Goal: Task Accomplishment & Management: Use online tool/utility

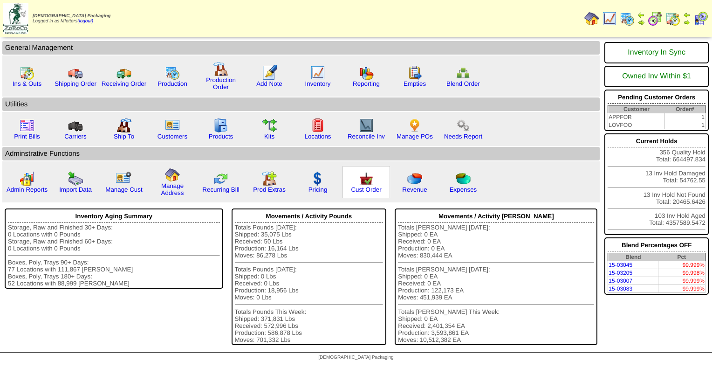
click at [354, 178] on div "Cust Order" at bounding box center [367, 182] width 48 height 32
click at [359, 180] on img at bounding box center [366, 178] width 15 height 15
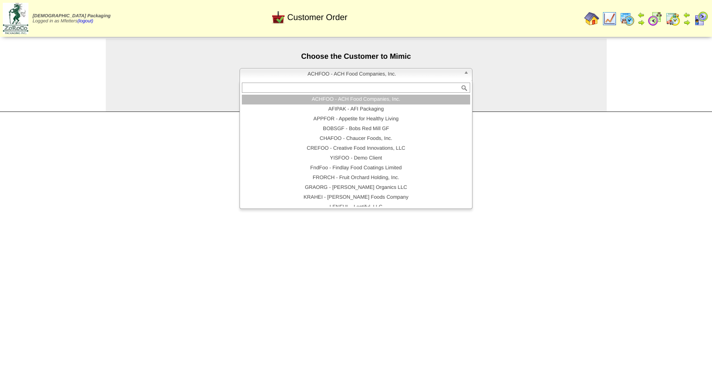
click at [363, 80] on span "ACHFOO - ACH Food Companies, Inc." at bounding box center [352, 74] width 216 height 11
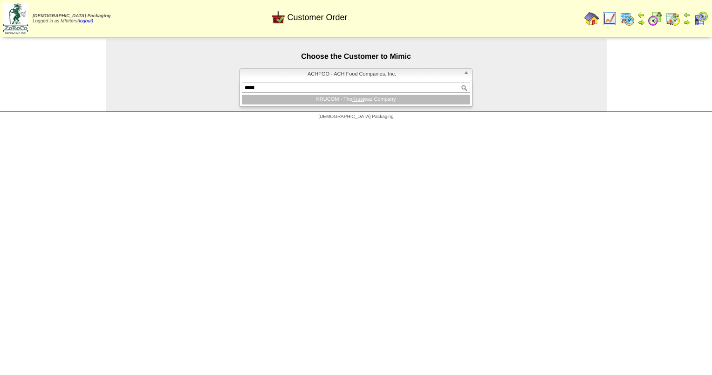
type input "*****"
click at [362, 101] on em "Krust" at bounding box center [358, 100] width 12 height 6
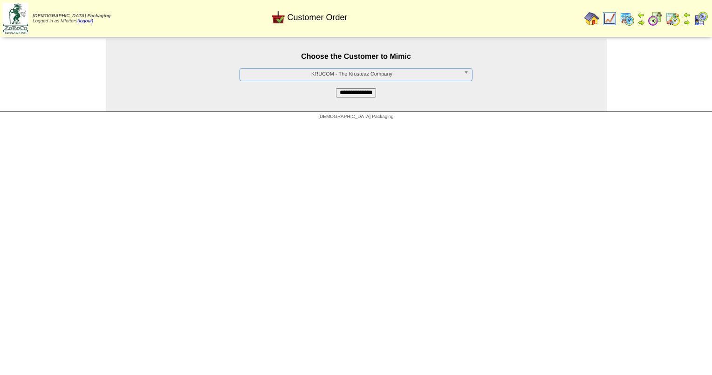
click at [362, 97] on input "**********" at bounding box center [356, 92] width 40 height 9
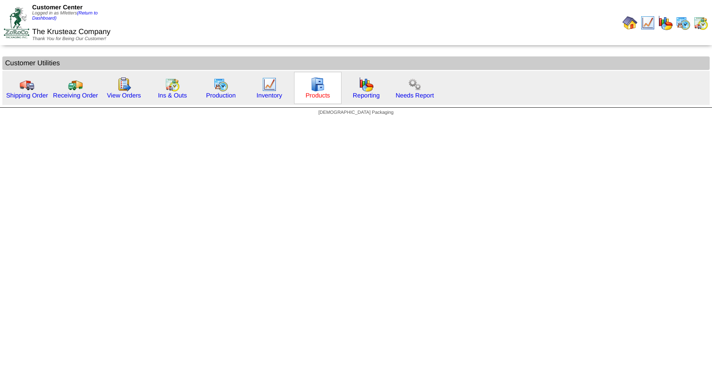
click at [319, 93] on link "Products" at bounding box center [318, 95] width 25 height 7
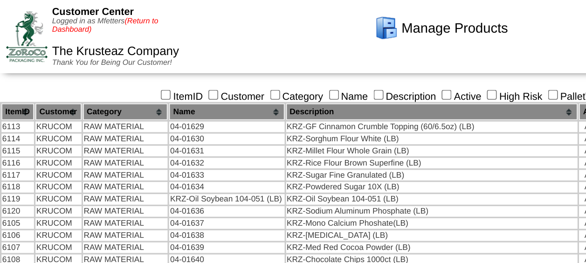
click at [87, 12] on link "(Return to Dashboard)" at bounding box center [65, 16] width 66 height 10
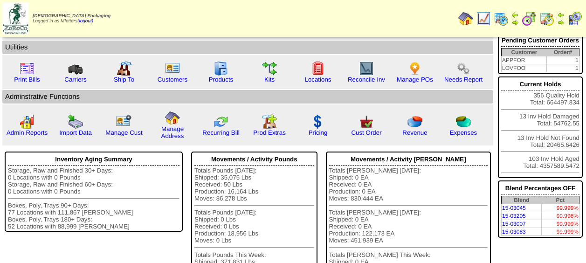
scroll to position [59, 0]
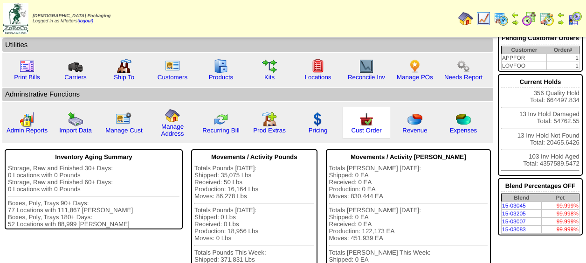
click at [369, 126] on img at bounding box center [366, 119] width 15 height 15
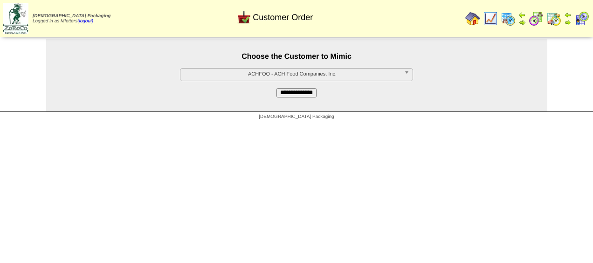
click at [300, 75] on span "ACHFOO - ACH Food Companies, Inc." at bounding box center [292, 74] width 216 height 11
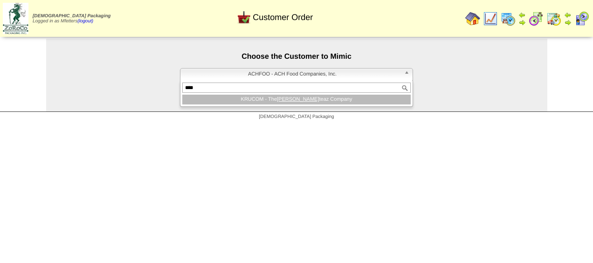
type input "****"
click at [293, 98] on em "Krus" at bounding box center [298, 100] width 42 height 6
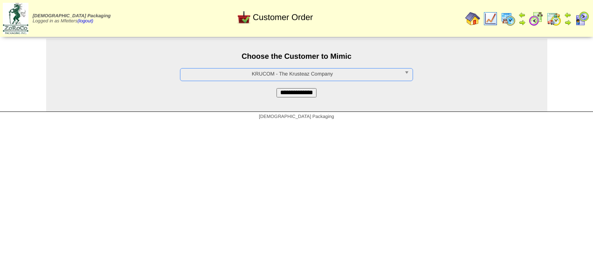
click at [294, 97] on input "**********" at bounding box center [296, 92] width 40 height 9
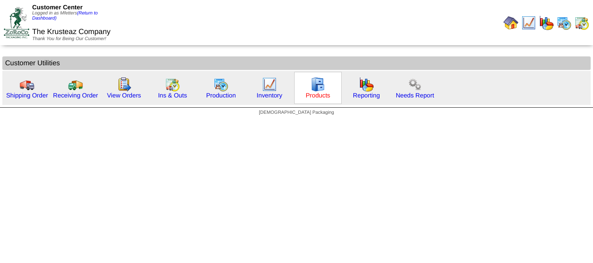
click at [308, 97] on link "Products" at bounding box center [318, 95] width 25 height 7
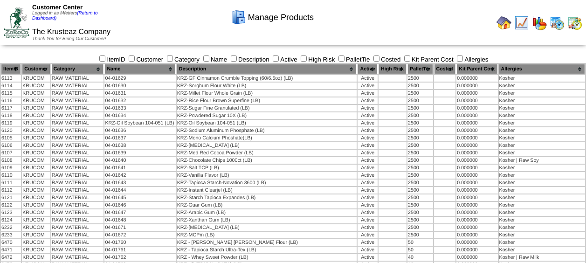
click at [521, 25] on img at bounding box center [521, 22] width 15 height 15
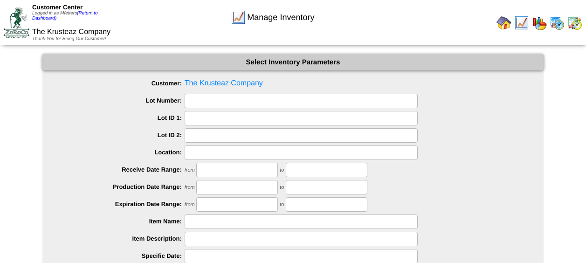
scroll to position [107, 0]
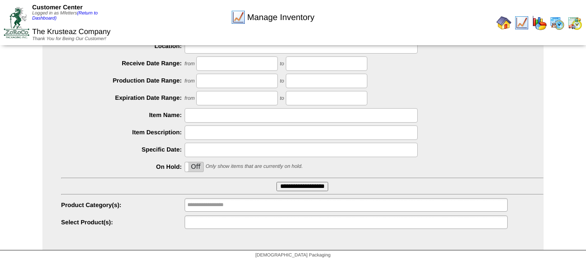
click at [208, 225] on input "text" at bounding box center [217, 222] width 60 height 12
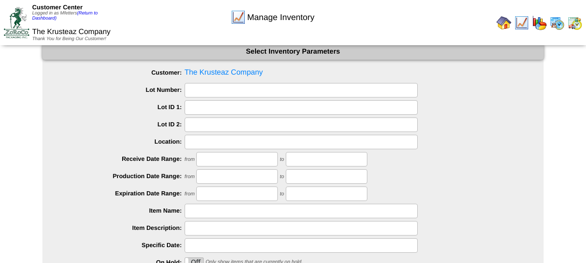
scroll to position [0, 0]
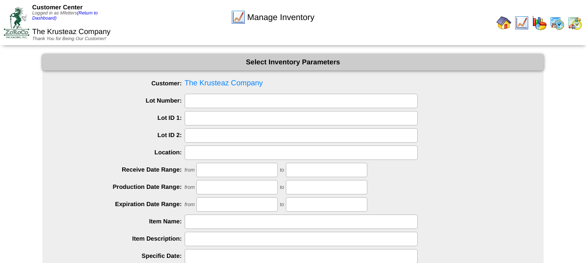
click at [504, 23] on img at bounding box center [504, 22] width 15 height 15
type input "**********"
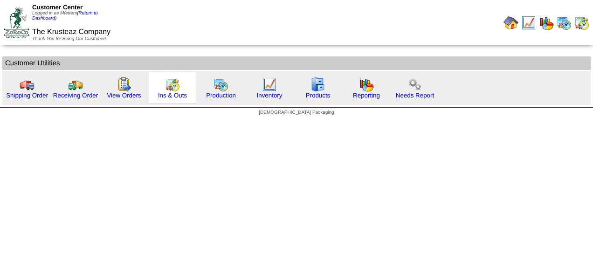
click at [169, 81] on img at bounding box center [172, 84] width 15 height 15
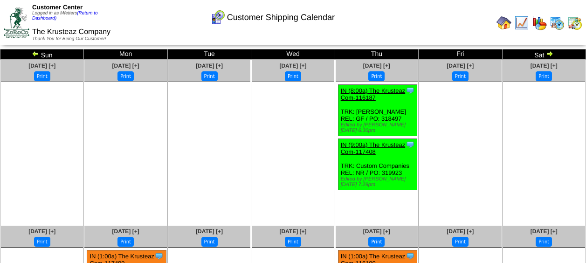
scroll to position [146, 0]
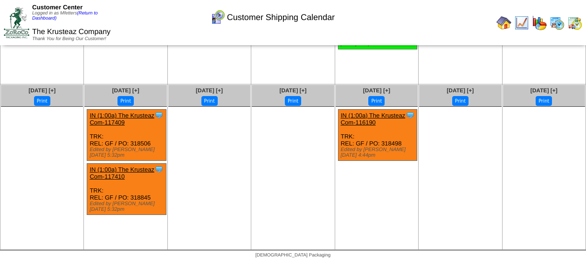
click at [113, 116] on link "IN (1:00a) The Krusteaz Com-117409" at bounding box center [122, 119] width 65 height 14
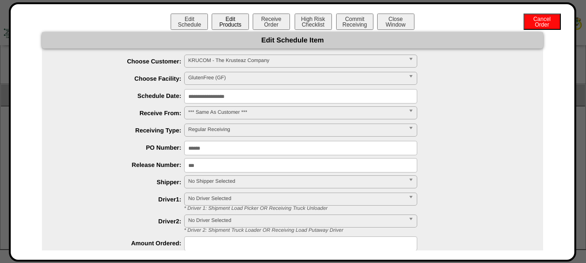
click at [221, 23] on button "Edit Products" at bounding box center [230, 22] width 37 height 16
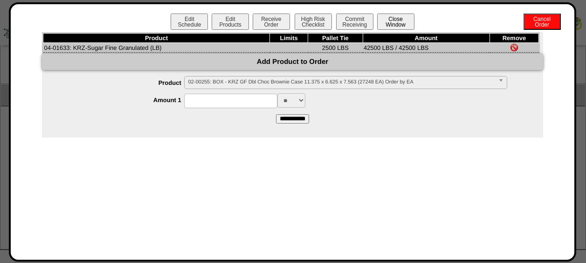
click at [396, 23] on button "Close Window" at bounding box center [395, 22] width 37 height 16
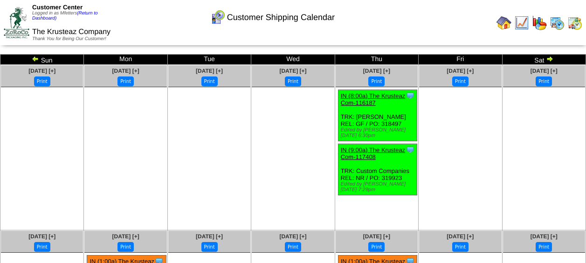
click at [37, 59] on img at bounding box center [35, 58] width 7 height 7
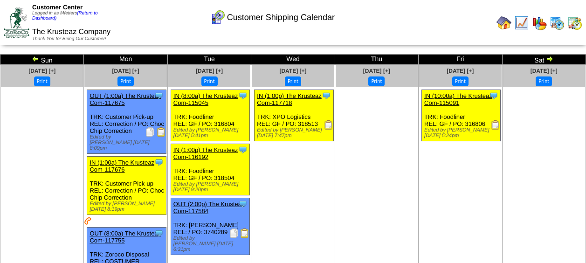
click at [37, 59] on img at bounding box center [35, 58] width 7 height 7
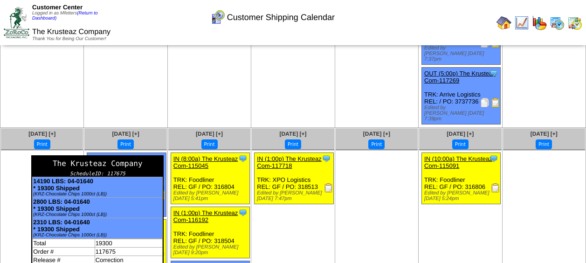
scroll to position [436, 0]
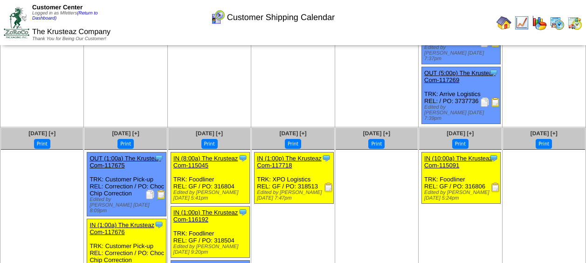
click at [207, 155] on link "IN (8:00a) The Krusteaz Com-115045" at bounding box center [205, 162] width 65 height 14
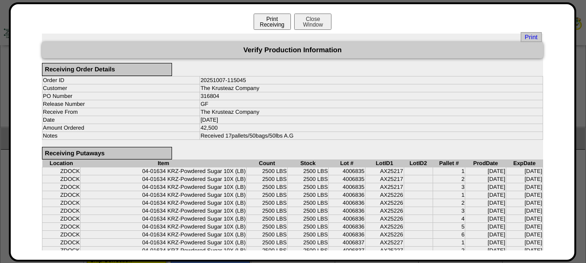
click at [278, 18] on button "Print Receiving" at bounding box center [272, 22] width 37 height 16
drag, startPoint x: 258, startPoint y: 111, endPoint x: 182, endPoint y: 109, distance: 76.5
click at [182, 109] on tr "Receive From The Krusteaz Company" at bounding box center [292, 112] width 501 height 8
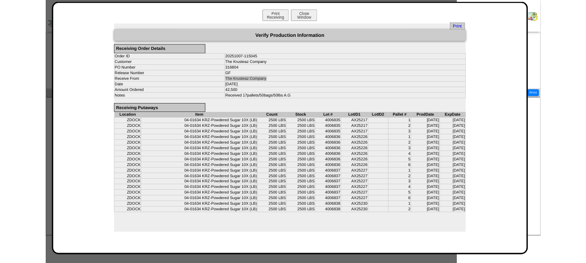
scroll to position [60, 0]
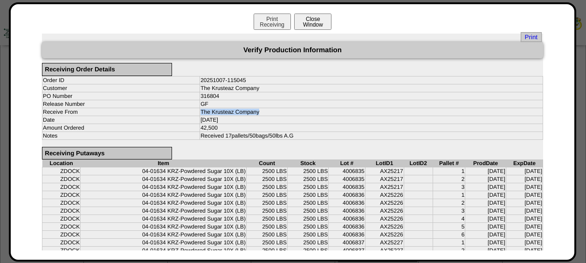
click at [326, 24] on button "Close Window" at bounding box center [312, 22] width 37 height 16
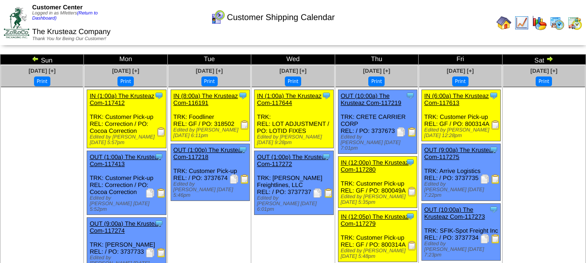
click at [550, 59] on img at bounding box center [549, 58] width 7 height 7
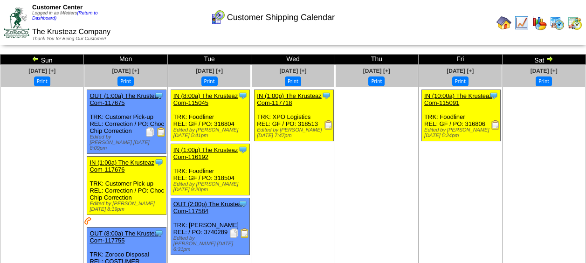
click at [550, 59] on img at bounding box center [549, 58] width 7 height 7
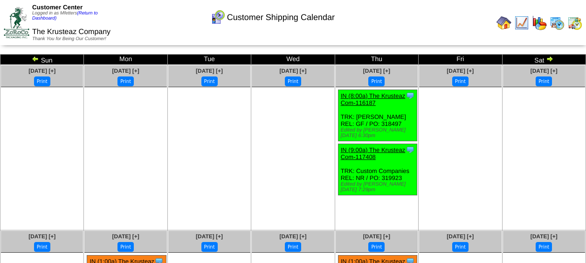
click at [373, 98] on link "IN (8:00a) The Krusteaz Com-116187" at bounding box center [373, 99] width 65 height 14
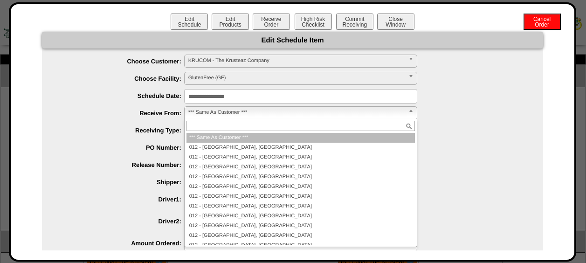
click at [217, 117] on span "*** Same As Customer ***" at bounding box center [296, 112] width 216 height 11
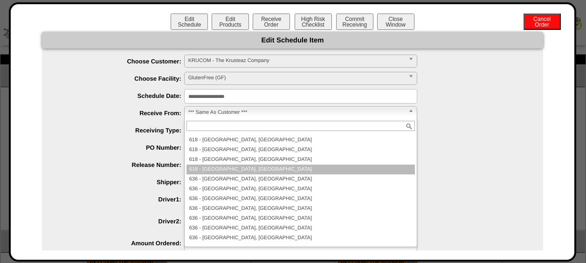
scroll to position [1395, 0]
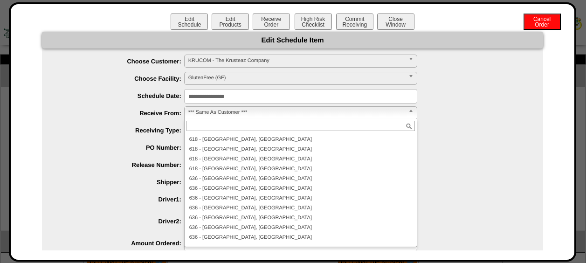
click at [75, 119] on div "**********" at bounding box center [302, 113] width 483 height 14
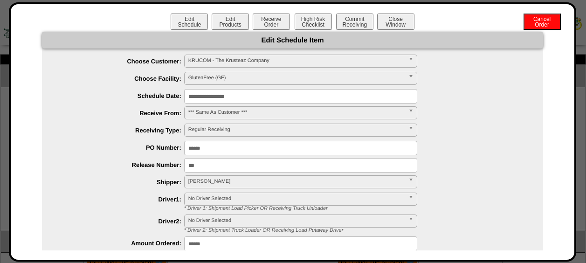
scroll to position [1395, 0]
click at [403, 23] on button "Close Window" at bounding box center [395, 22] width 37 height 16
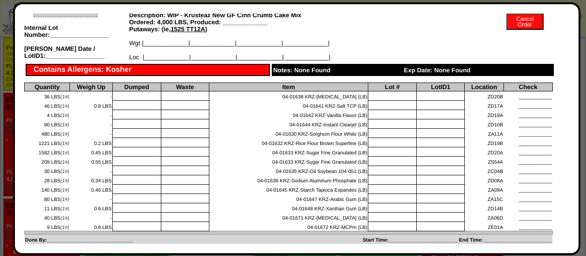
scroll to position [66, 0]
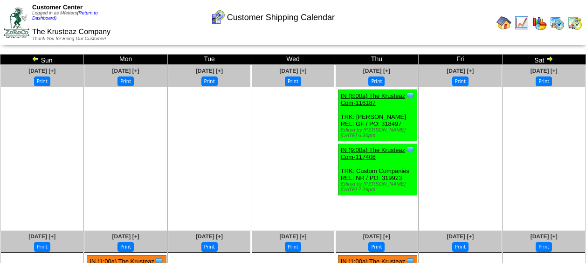
click at [559, 27] on img at bounding box center [557, 22] width 15 height 15
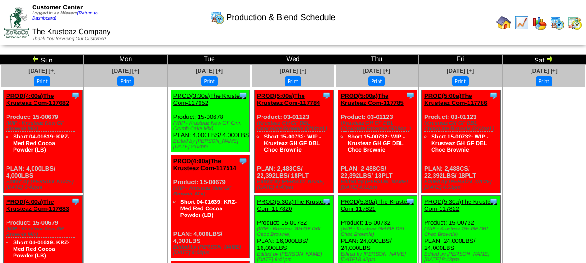
click at [197, 97] on link "PROD(3:30a)The Krusteaz Com-117652" at bounding box center [209, 99] width 73 height 14
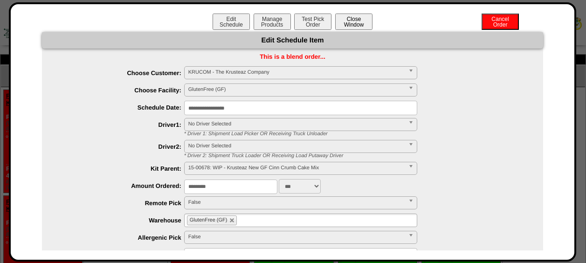
click at [360, 16] on button "Close Window" at bounding box center [353, 22] width 37 height 16
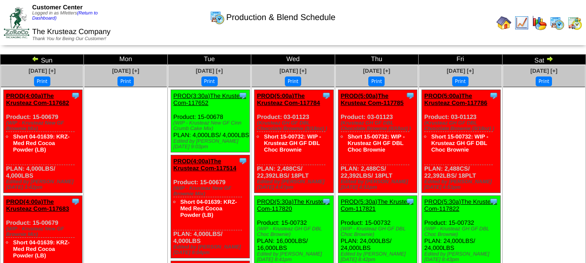
click at [36, 59] on img at bounding box center [35, 58] width 7 height 7
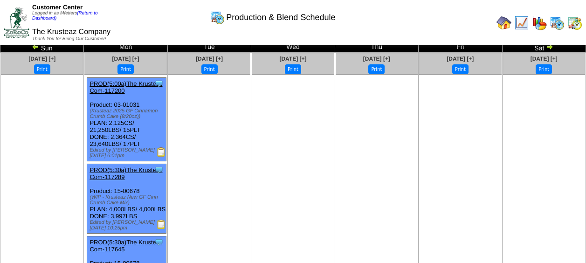
scroll to position [12, 0]
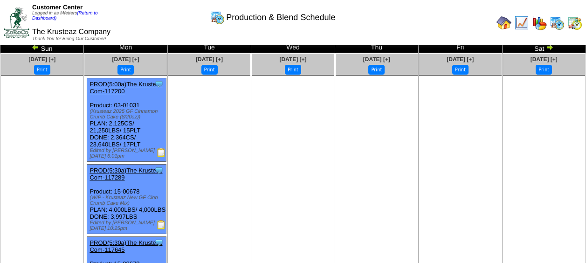
click at [116, 94] on link "PROD(5:00a)The Krusteaz Com-117200" at bounding box center [126, 88] width 73 height 14
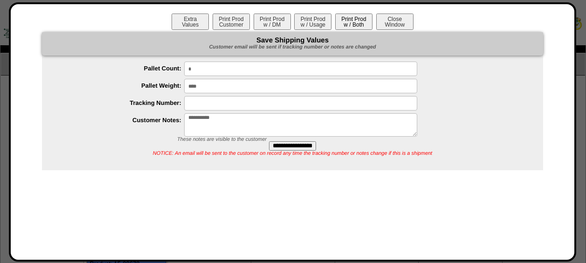
click at [359, 26] on button "Print Prod w / Both" at bounding box center [353, 22] width 37 height 16
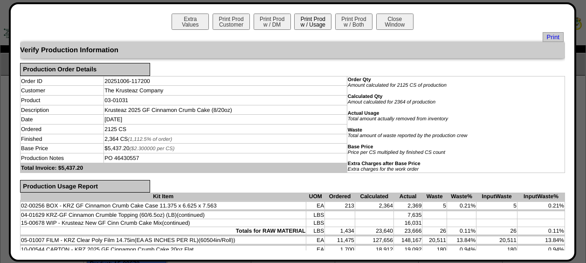
click at [320, 20] on button "Print Prod w / Usage" at bounding box center [312, 22] width 37 height 16
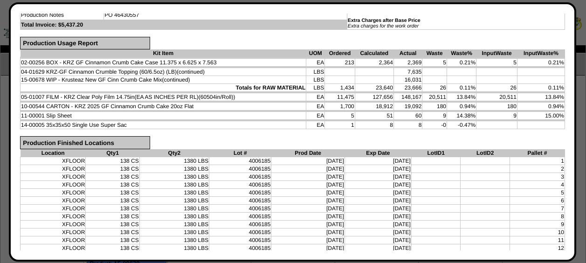
scroll to position [0, 0]
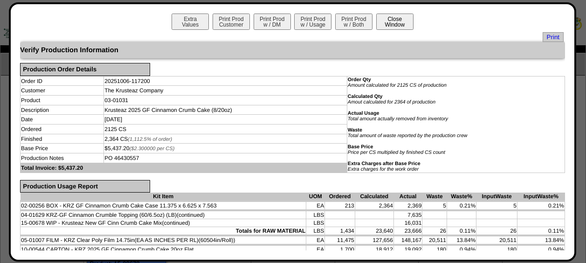
click at [403, 26] on button "Close Window" at bounding box center [394, 22] width 37 height 16
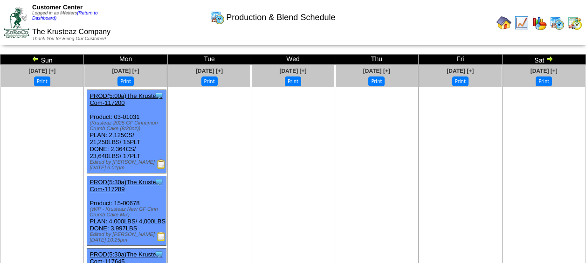
click at [504, 25] on img at bounding box center [504, 22] width 15 height 15
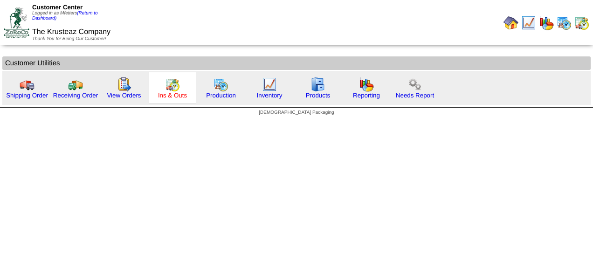
click at [176, 93] on link "Ins & Outs" at bounding box center [172, 95] width 29 height 7
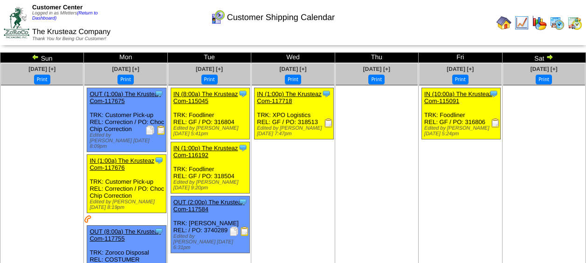
scroll to position [2, 0]
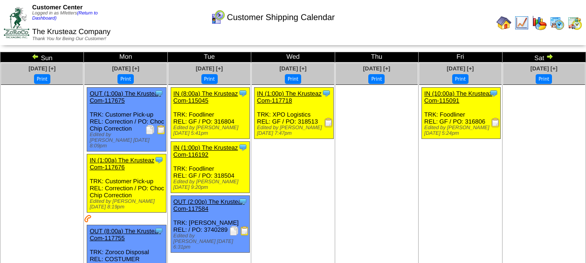
click at [36, 58] on img at bounding box center [35, 56] width 7 height 7
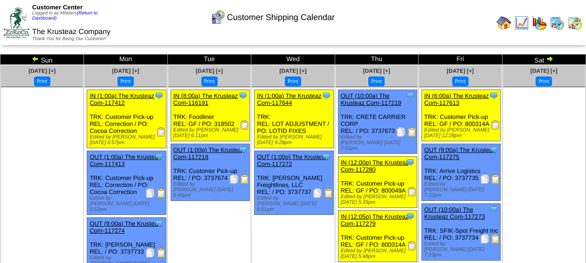
click at [557, 23] on img at bounding box center [557, 22] width 15 height 15
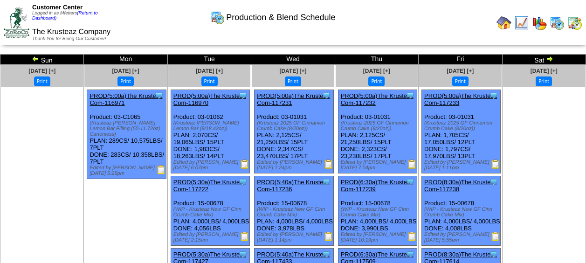
click at [113, 97] on link "PROD(5:00a)The Krusteaz Com-116971" at bounding box center [126, 99] width 73 height 14
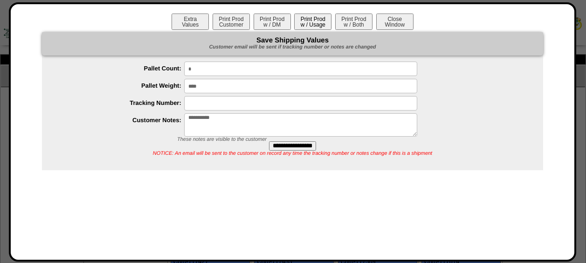
click at [308, 20] on button "Print Prod w / Usage" at bounding box center [312, 22] width 37 height 16
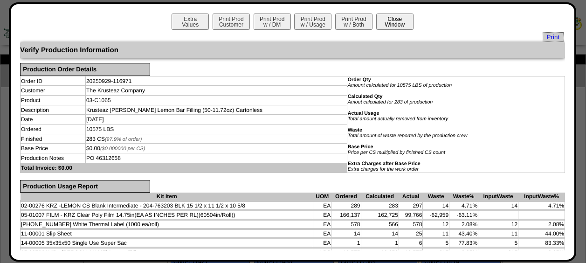
click at [385, 26] on button "Close Window" at bounding box center [394, 22] width 37 height 16
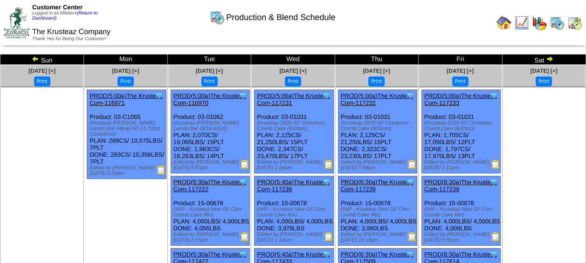
click at [557, 20] on img at bounding box center [557, 22] width 15 height 15
click at [548, 58] on img at bounding box center [549, 58] width 7 height 7
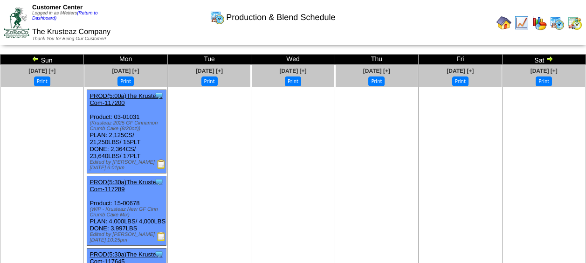
click at [548, 58] on img at bounding box center [549, 58] width 7 height 7
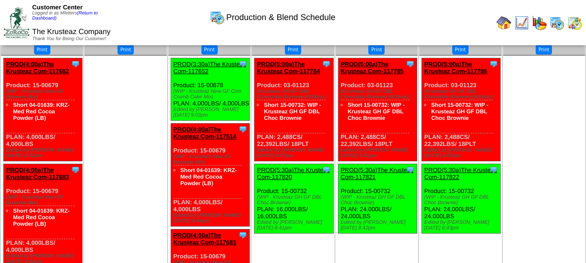
scroll to position [31, 0]
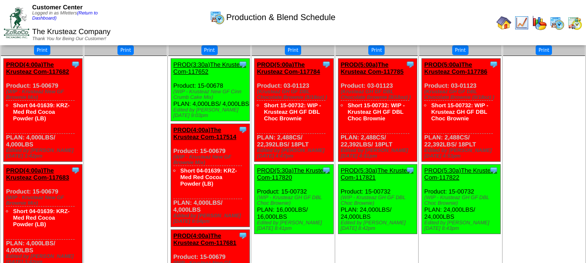
click at [516, 108] on ul at bounding box center [544, 126] width 82 height 140
click at [114, 187] on ul at bounding box center [125, 126] width 82 height 140
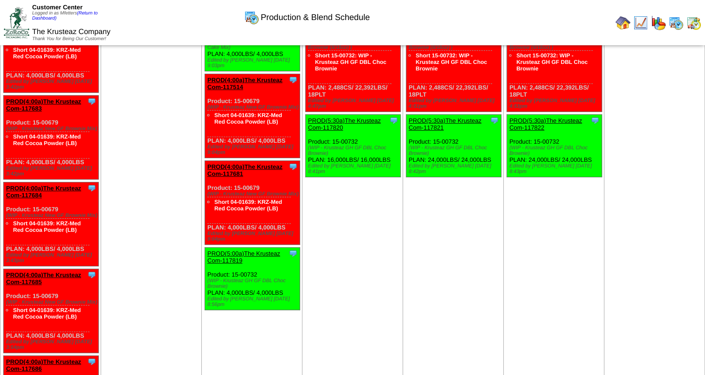
scroll to position [71, 0]
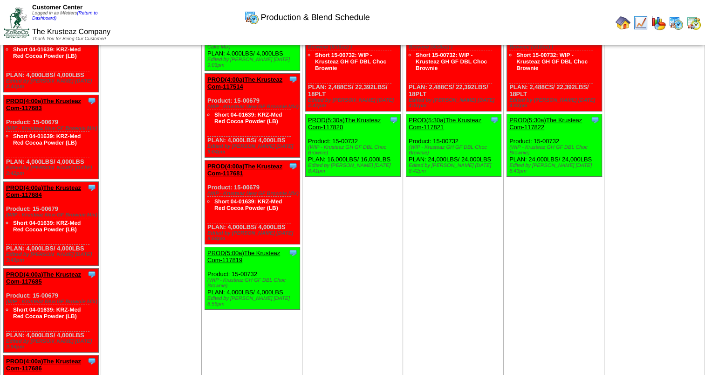
click at [430, 262] on td "Oct 16 [+] Print Clone Item PROD(5:00a)The Krusteaz Com-117785 The Krusteaz Com…" at bounding box center [453, 347] width 101 height 709
click at [433, 262] on td "Oct 16 [+] Print Clone Item PROD(5:00a)The Krusteaz Com-117785 The Krusteaz Com…" at bounding box center [453, 347] width 101 height 709
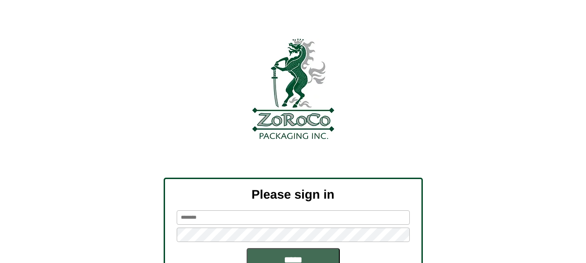
type input "********"
click at [237, 152] on input "*****" at bounding box center [293, 259] width 93 height 23
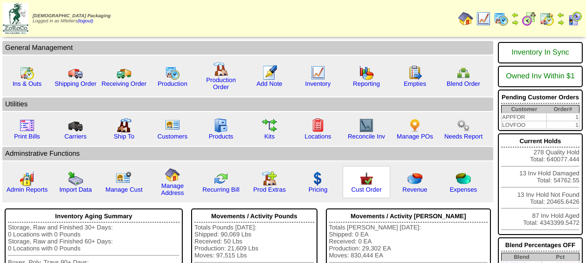
click at [366, 182] on img at bounding box center [366, 178] width 15 height 15
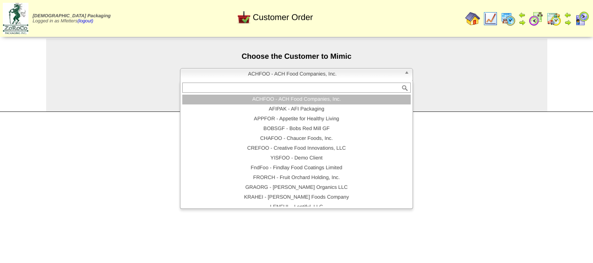
click at [296, 77] on span "ACHFOO - ACH Food Companies, Inc." at bounding box center [292, 74] width 216 height 11
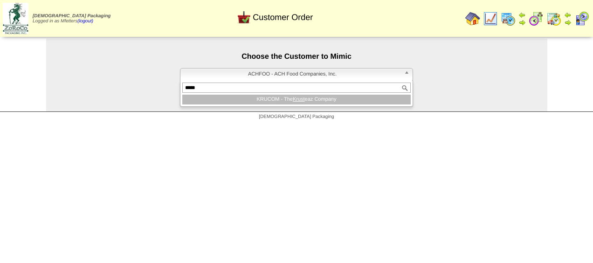
type input "*****"
click at [289, 100] on li "KRUCOM - The Krust eaz Company" at bounding box center [296, 100] width 228 height 10
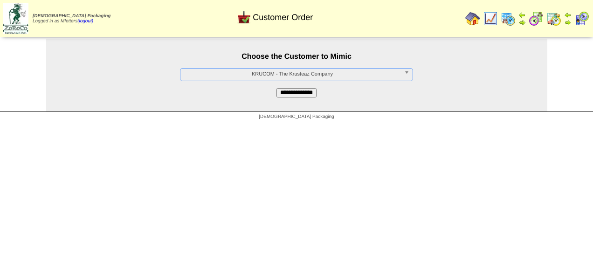
click at [290, 97] on input "**********" at bounding box center [296, 92] width 40 height 9
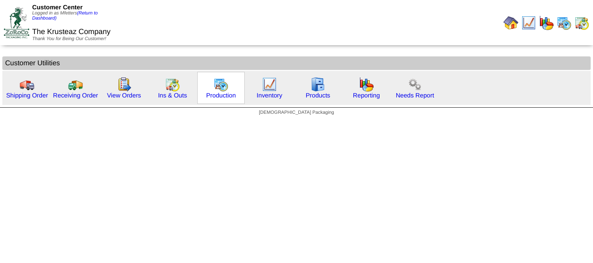
click at [218, 89] on img at bounding box center [221, 84] width 15 height 15
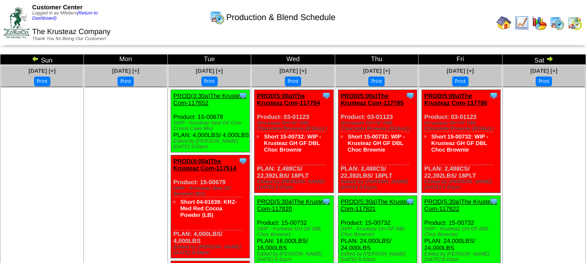
click at [202, 103] on link "PROD(3:30a)The Krusteaz Com-117652" at bounding box center [209, 99] width 73 height 14
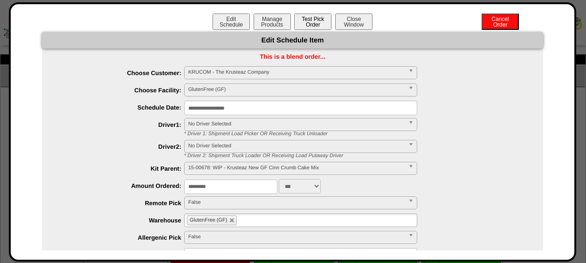
click at [314, 20] on button "Test Pick Order" at bounding box center [312, 22] width 37 height 16
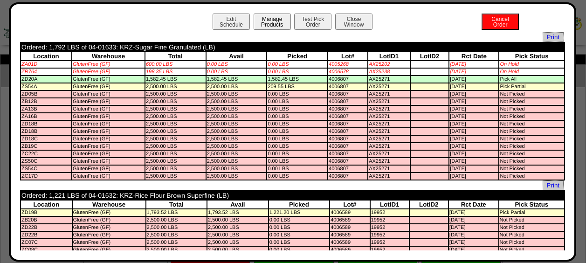
click at [275, 17] on button "Manage Products" at bounding box center [272, 22] width 37 height 16
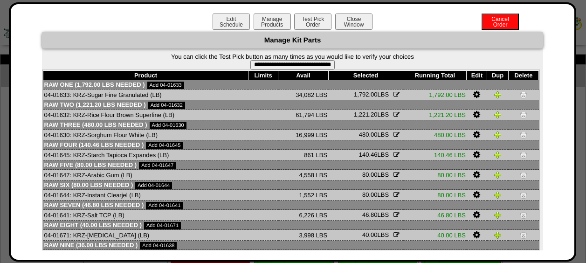
click at [271, 63] on input "**********" at bounding box center [292, 64] width 84 height 9
type input "**********"
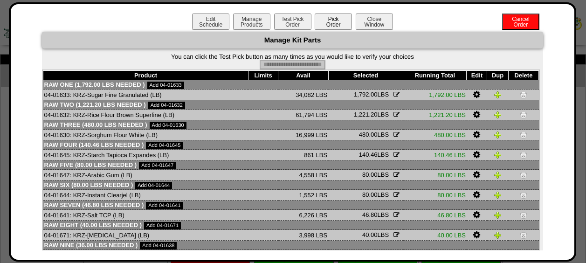
click at [329, 25] on button "Pick Order" at bounding box center [333, 22] width 37 height 16
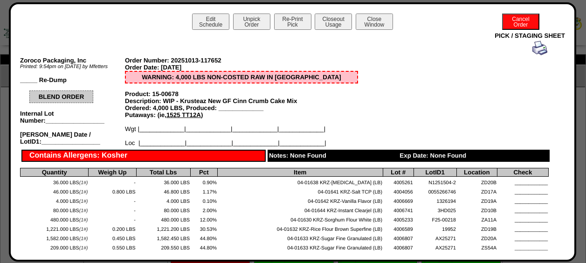
scroll to position [1, 0]
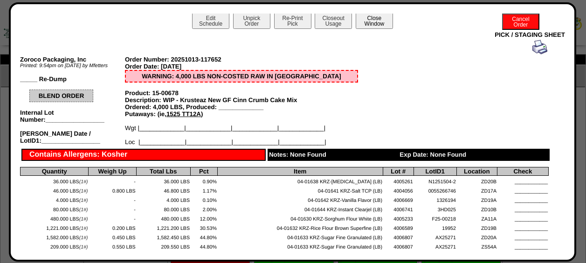
click at [373, 28] on button "Close Window" at bounding box center [374, 21] width 37 height 16
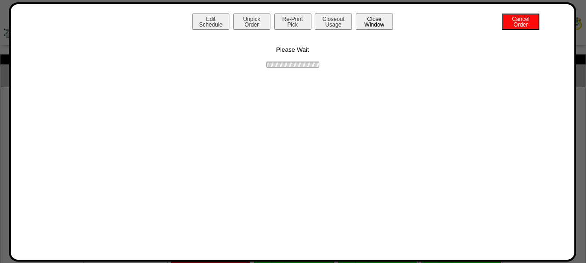
scroll to position [0, 0]
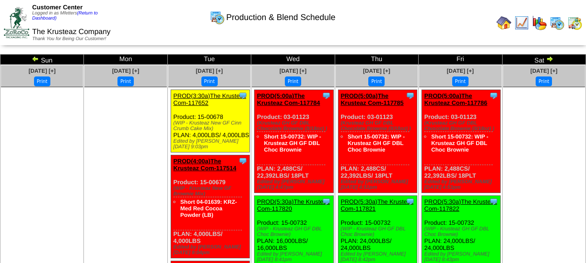
click at [505, 25] on img at bounding box center [504, 22] width 15 height 15
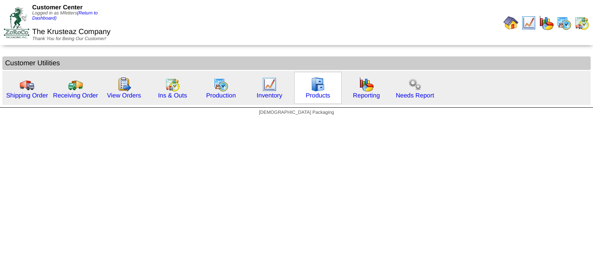
click at [316, 99] on div "Products" at bounding box center [318, 88] width 48 height 32
click at [316, 97] on link "Products" at bounding box center [318, 95] width 25 height 7
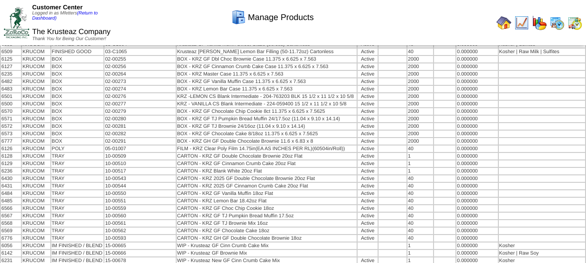
scroll to position [587, 0]
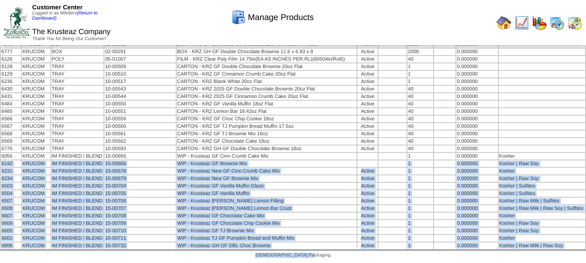
drag, startPoint x: 550, startPoint y: 153, endPoint x: 560, endPoint y: 252, distance: 99.8
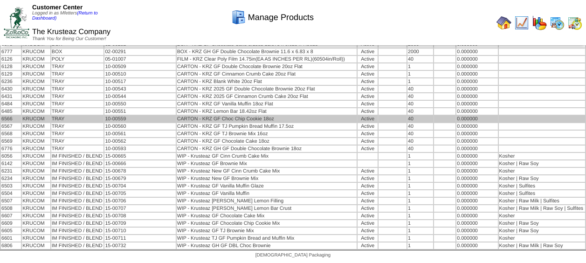
click at [538, 116] on td at bounding box center [542, 119] width 86 height 7
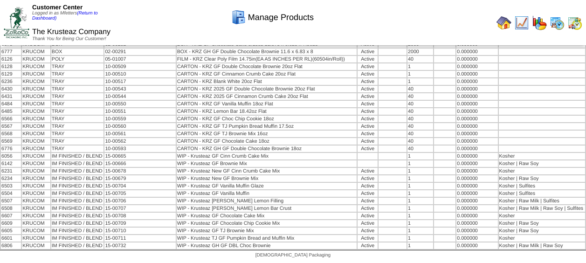
click at [507, 26] on img at bounding box center [504, 22] width 15 height 15
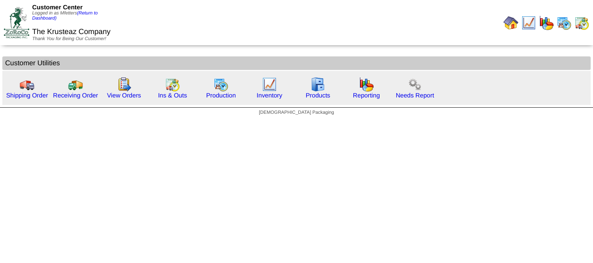
click at [513, 23] on img at bounding box center [511, 22] width 15 height 15
click at [322, 87] on img at bounding box center [317, 84] width 15 height 15
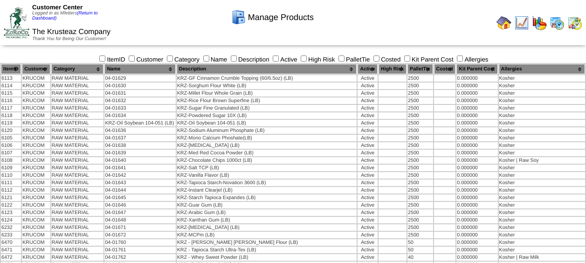
click at [558, 19] on img at bounding box center [557, 22] width 15 height 15
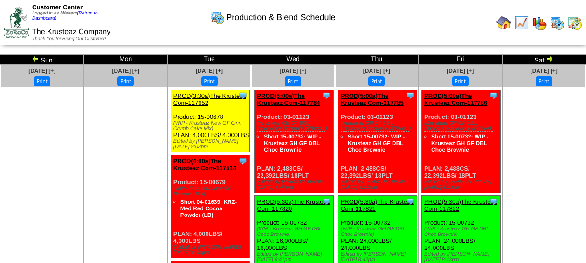
click at [37, 59] on img at bounding box center [35, 58] width 7 height 7
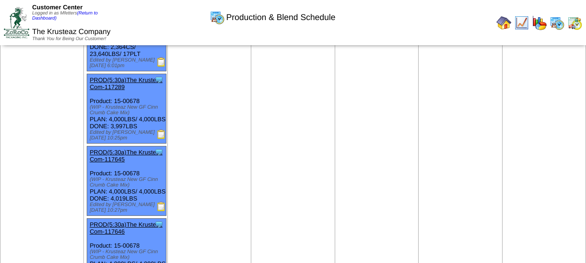
scroll to position [101, 0]
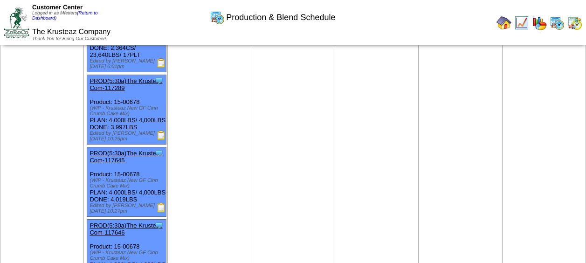
click at [107, 83] on link "PROD(5:30a)The Krusteaz Com-117289" at bounding box center [126, 84] width 73 height 14
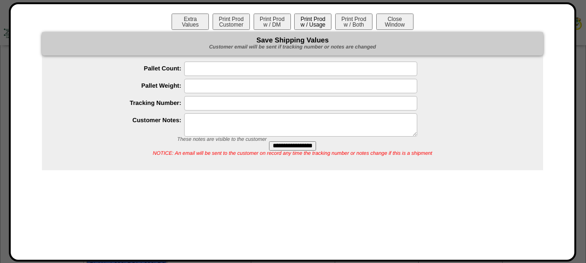
click at [320, 18] on button "Print Prod w / Usage" at bounding box center [312, 22] width 37 height 16
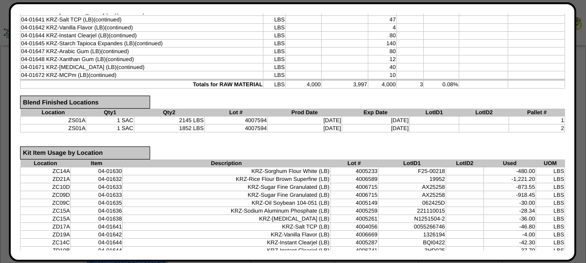
scroll to position [0, 0]
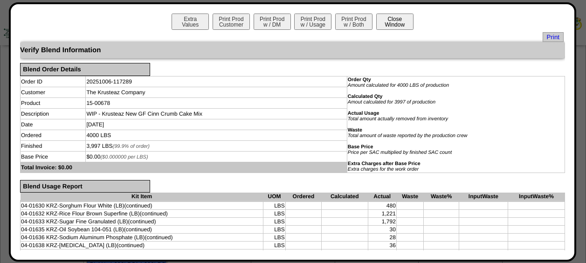
click at [387, 19] on button "Close Window" at bounding box center [394, 22] width 37 height 16
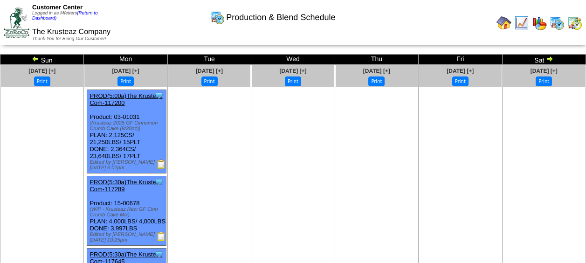
click at [552, 59] on img at bounding box center [549, 58] width 7 height 7
